Goal: Information Seeking & Learning: Learn about a topic

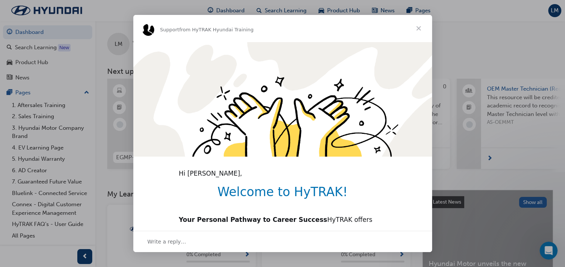
click at [427, 15] on span "Close" at bounding box center [418, 28] width 27 height 27
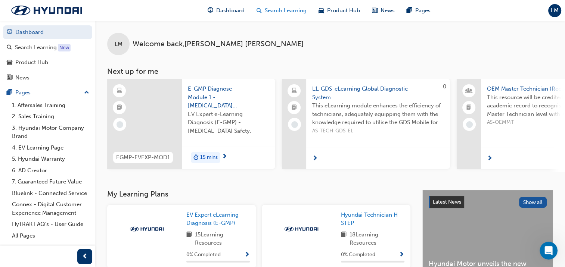
click at [289, 9] on span "Search Learning" at bounding box center [286, 10] width 42 height 9
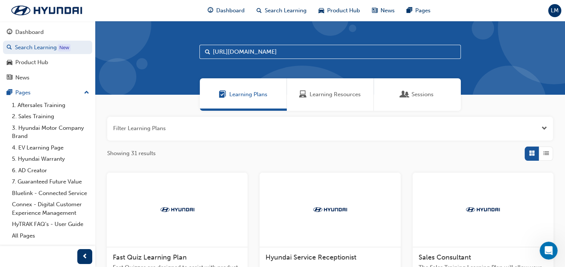
click at [234, 48] on input "https://hyundaiaustralia.ontrak.app/search/learning-plan" at bounding box center [329, 52] width 261 height 14
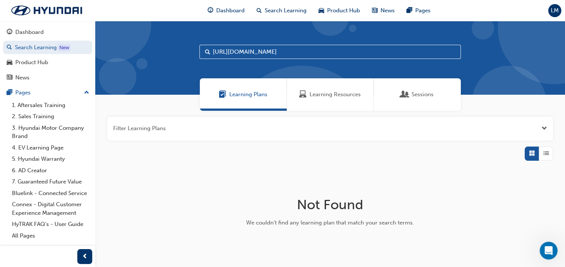
drag, startPoint x: 375, startPoint y: 52, endPoint x: 188, endPoint y: 43, distance: 186.8
click at [188, 43] on div "https://hyundaiaustralia.ontrak.app/search/learning-plan" at bounding box center [329, 58] width 469 height 74
type input "eco-1"
drag, startPoint x: 325, startPoint y: 94, endPoint x: 316, endPoint y: 92, distance: 8.9
click at [316, 92] on span "Learning Resources" at bounding box center [334, 94] width 51 height 9
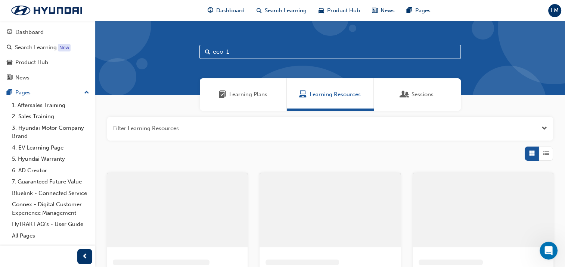
click at [316, 92] on span "Learning Resources" at bounding box center [334, 94] width 51 height 9
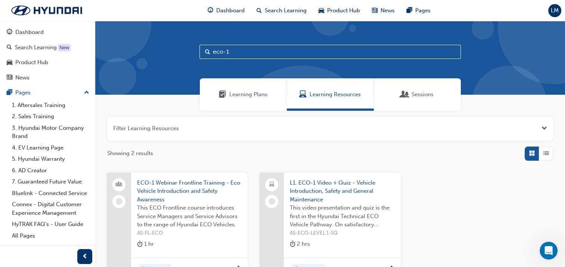
click at [550, 9] on span "LM" at bounding box center [554, 10] width 8 height 9
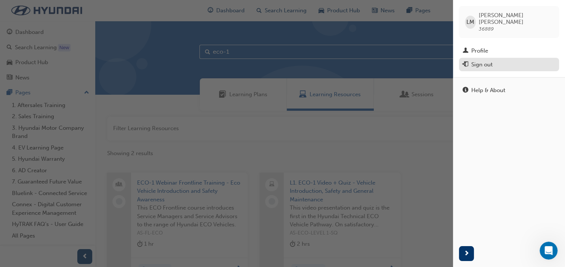
click at [490, 60] on div "Sign out" at bounding box center [481, 64] width 21 height 9
